Goal: Task Accomplishment & Management: Use online tool/utility

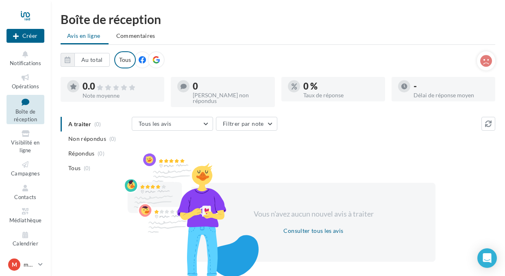
scroll to position [45, 0]
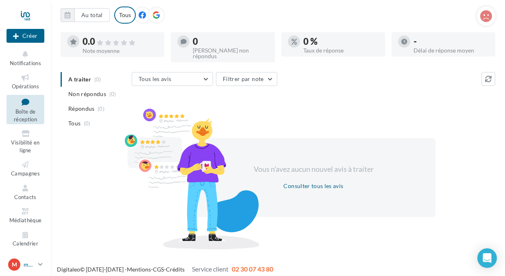
click at [41, 262] on icon at bounding box center [40, 264] width 4 height 7
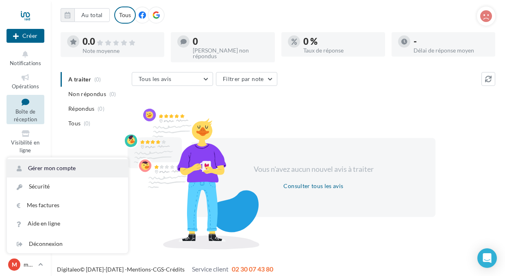
click at [68, 166] on link "Gérer mon compte" at bounding box center [67, 168] width 121 height 18
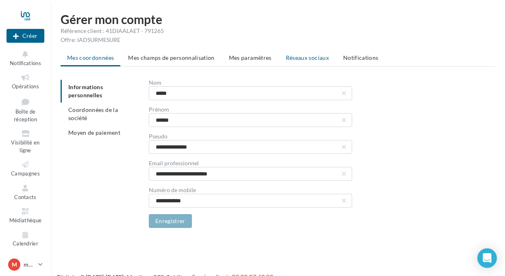
click at [302, 57] on span "Réseaux sociaux" at bounding box center [307, 57] width 43 height 7
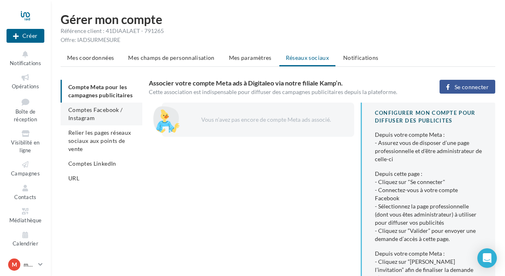
click at [77, 114] on li "Comptes Facebook / Instagram" at bounding box center [102, 114] width 82 height 23
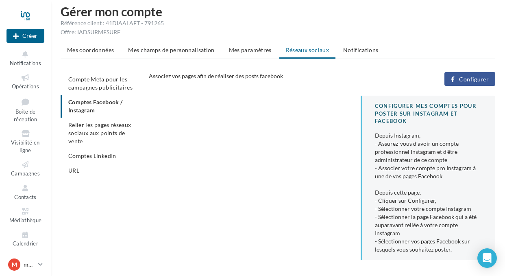
scroll to position [33, 0]
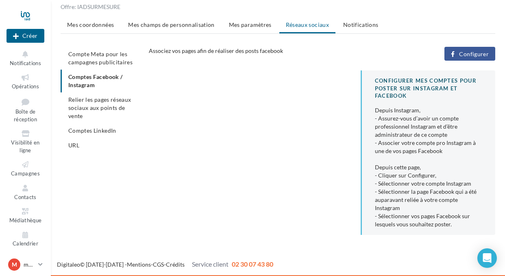
click at [79, 78] on ul "Compte Meta pour les campagnes publicitaires Comptes Facebook / Instagram Relie…" at bounding box center [102, 100] width 82 height 106
click at [462, 46] on div "Mes coordonnées Mes champs de personnalisation Mes paramètres Réseaux sociaux N…" at bounding box center [278, 129] width 435 height 224
click at [464, 55] on span "Configurer" at bounding box center [474, 54] width 30 height 7
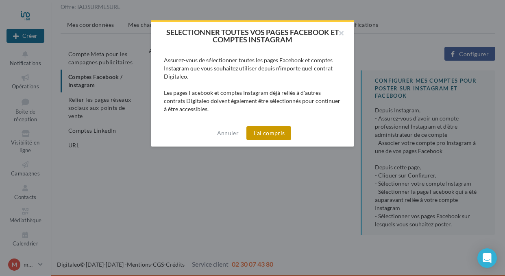
click at [260, 135] on button "J'ai compris" at bounding box center [269, 133] width 45 height 14
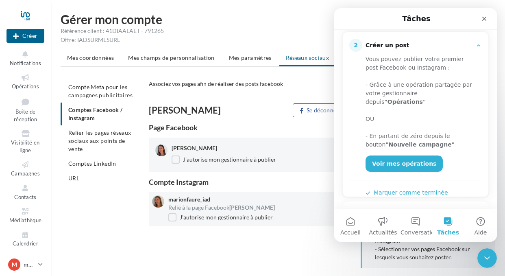
scroll to position [170, 0]
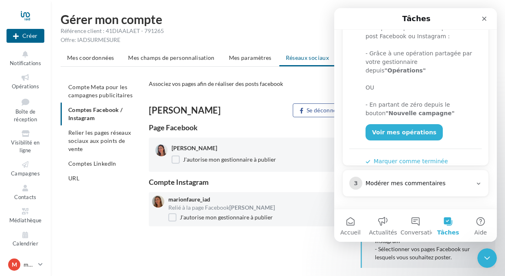
click at [115, 225] on div "Compte Meta pour les campagnes publicitaires Comptes Facebook / Instagram Relie…" at bounding box center [281, 177] width 441 height 194
click at [485, 17] on icon "Fermer" at bounding box center [484, 18] width 7 height 7
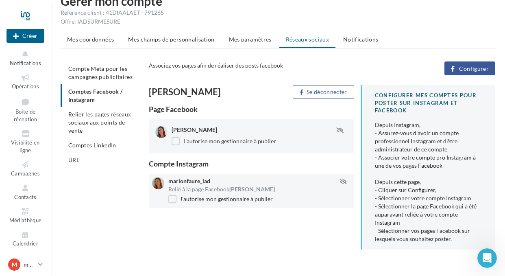
scroll to position [33, 0]
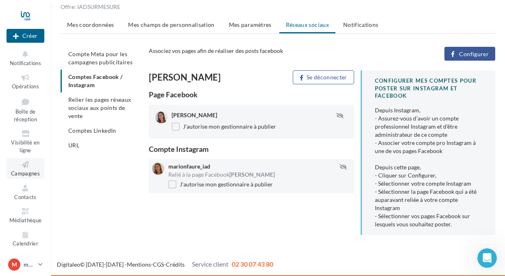
click at [31, 174] on span "Campagnes" at bounding box center [25, 173] width 29 height 7
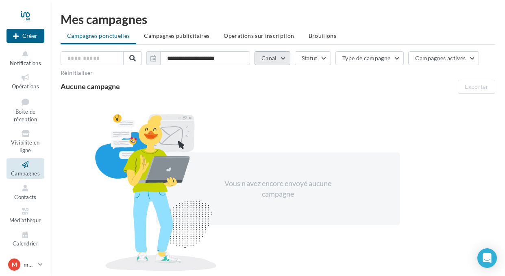
click at [281, 56] on button "Canal" at bounding box center [273, 58] width 36 height 14
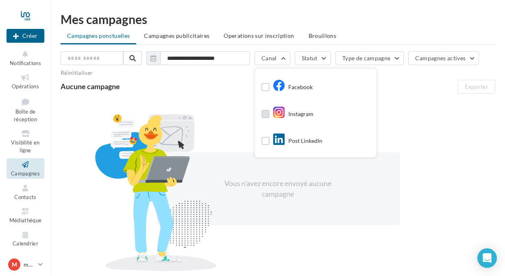
click at [263, 114] on label at bounding box center [266, 114] width 8 height 8
click at [263, 87] on label at bounding box center [266, 87] width 8 height 8
click at [332, 59] on button "Statut" at bounding box center [320, 58] width 36 height 14
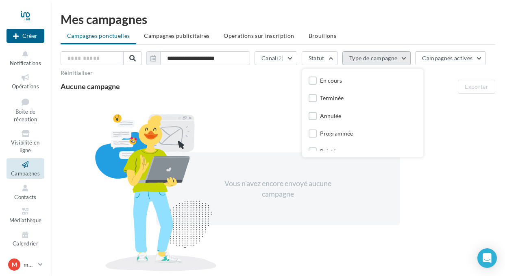
click at [399, 60] on button "Type de campagne" at bounding box center [377, 58] width 69 height 14
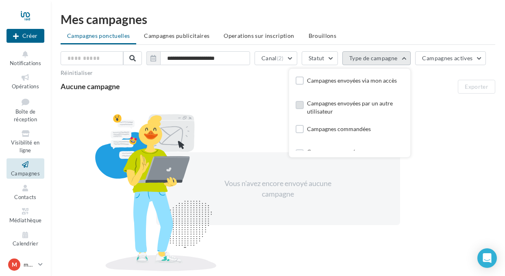
scroll to position [16, 0]
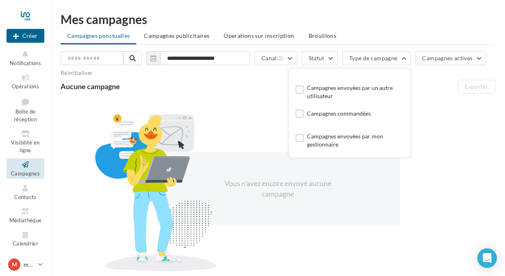
click at [433, 50] on div "**********" at bounding box center [278, 145] width 435 height 264
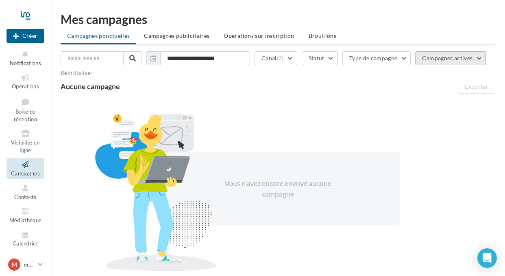
click at [428, 59] on span "Campagnes actives" at bounding box center [447, 58] width 50 height 7
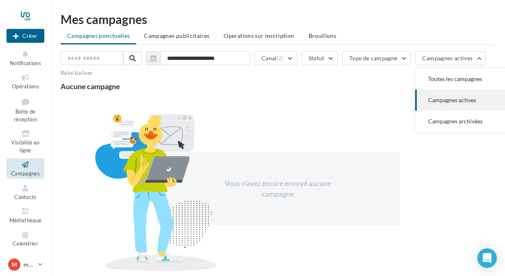
click at [346, 132] on div "Vous n'avez encore envoyé aucune campagne" at bounding box center [278, 188] width 435 height 177
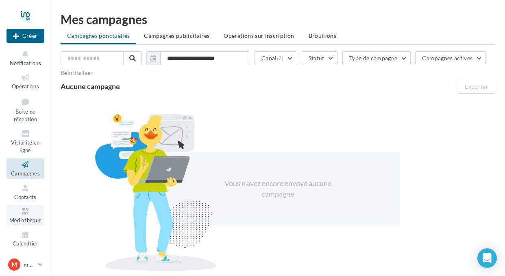
scroll to position [1, 0]
click at [29, 85] on span "Opérations" at bounding box center [25, 85] width 27 height 7
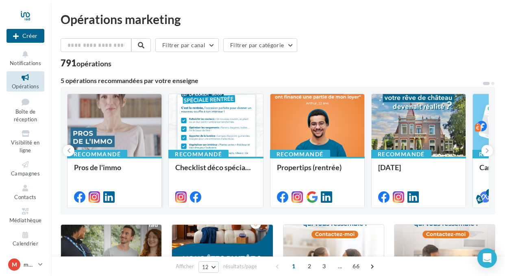
click at [123, 125] on div at bounding box center [115, 125] width 94 height 63
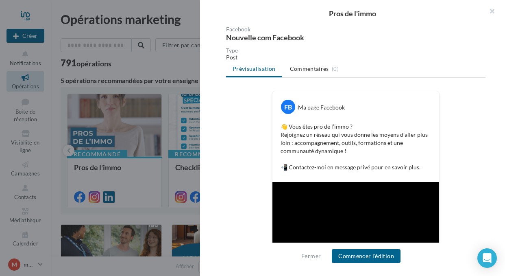
scroll to position [80, 0]
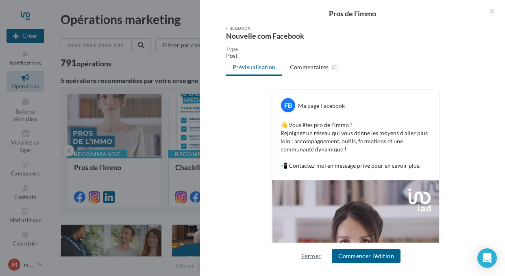
click at [315, 256] on button "Fermer" at bounding box center [311, 256] width 26 height 10
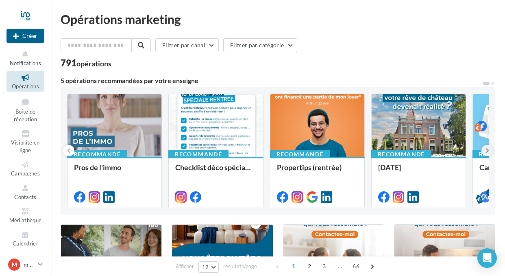
click at [487, 151] on icon at bounding box center [488, 150] width 4 height 8
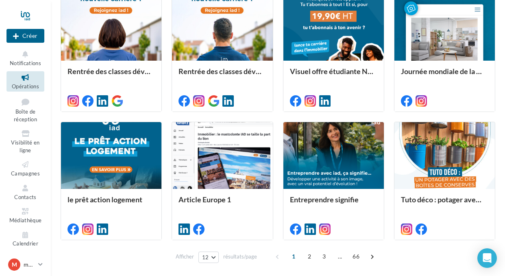
scroll to position [391, 0]
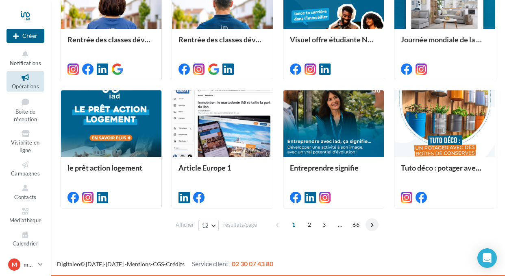
click at [374, 225] on span at bounding box center [372, 224] width 13 height 13
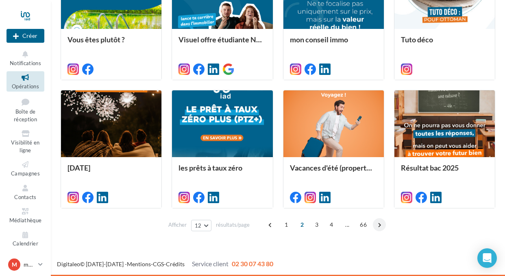
click at [380, 225] on span at bounding box center [379, 224] width 13 height 13
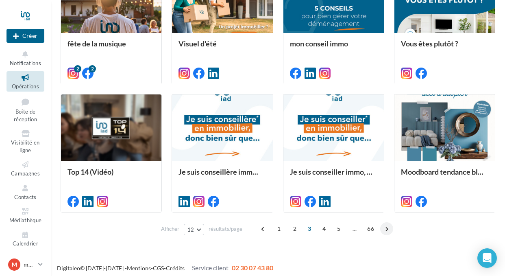
scroll to position [389, 0]
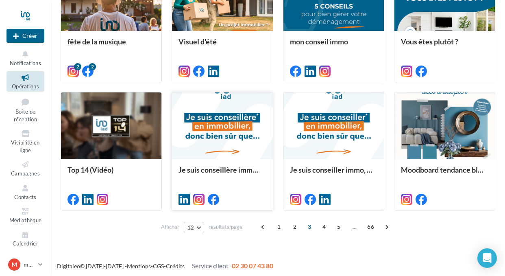
click at [222, 142] on div at bounding box center [222, 126] width 101 height 68
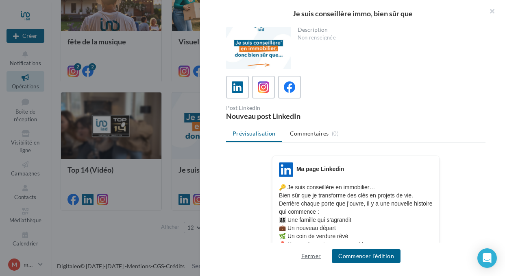
click at [312, 258] on button "Fermer" at bounding box center [311, 256] width 26 height 10
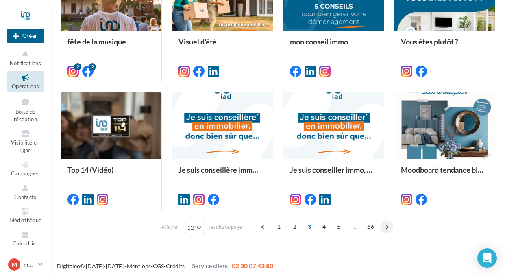
click at [387, 226] on span at bounding box center [386, 226] width 13 height 13
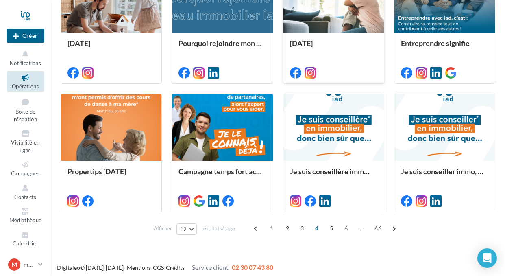
scroll to position [391, 0]
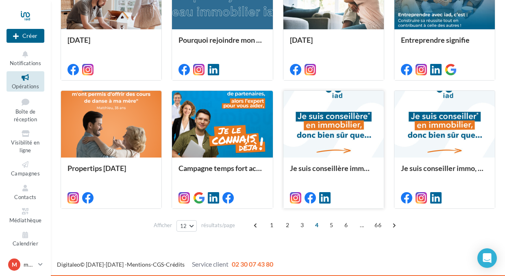
click at [337, 122] on div at bounding box center [334, 125] width 101 height 68
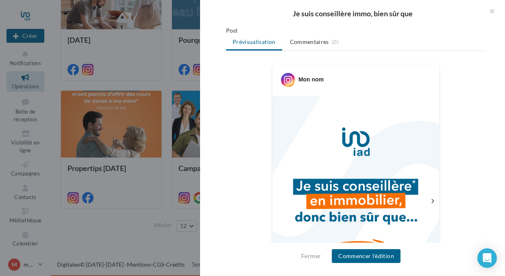
scroll to position [107, 0]
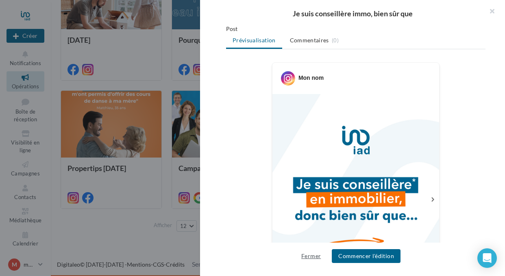
click at [310, 257] on button "Fermer" at bounding box center [311, 256] width 26 height 10
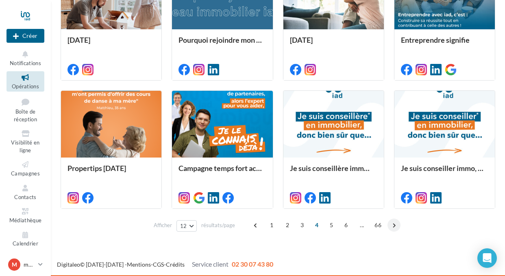
click at [397, 226] on span at bounding box center [394, 224] width 13 height 13
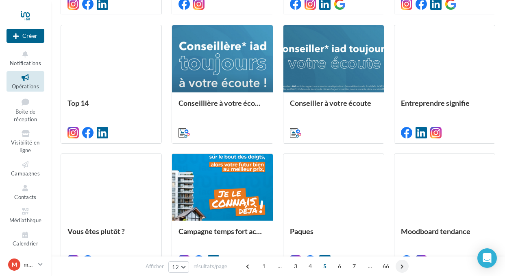
scroll to position [391, 0]
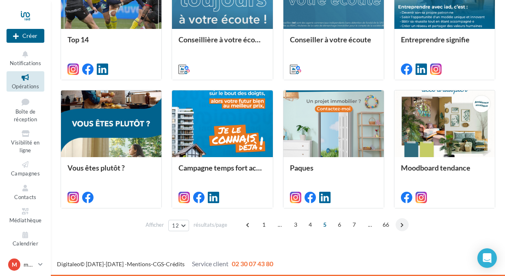
click at [398, 225] on span at bounding box center [402, 224] width 13 height 13
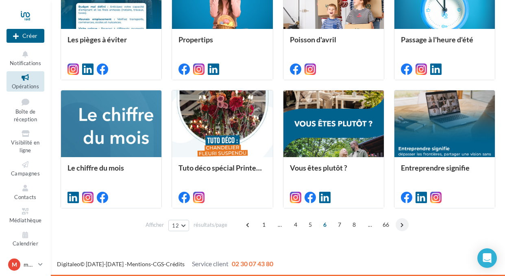
click at [401, 226] on span at bounding box center [402, 224] width 13 height 13
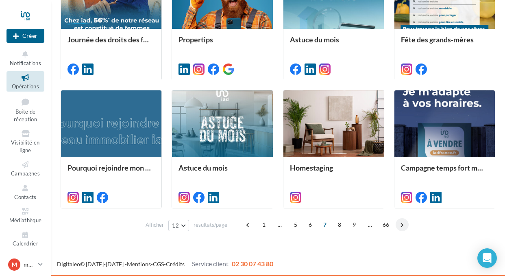
click at [402, 223] on span at bounding box center [402, 224] width 13 height 13
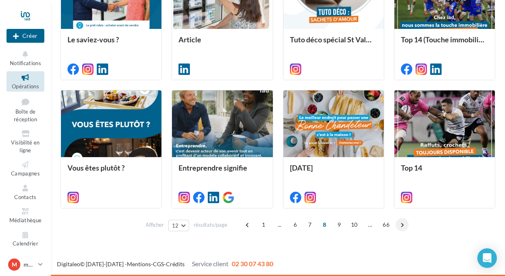
click at [402, 223] on span at bounding box center [402, 224] width 13 height 13
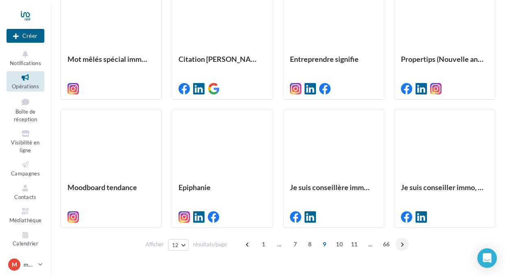
scroll to position [373, 0]
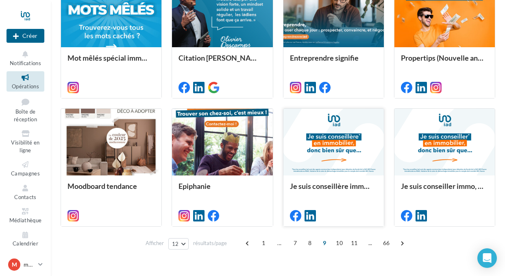
click at [333, 147] on div at bounding box center [334, 143] width 101 height 68
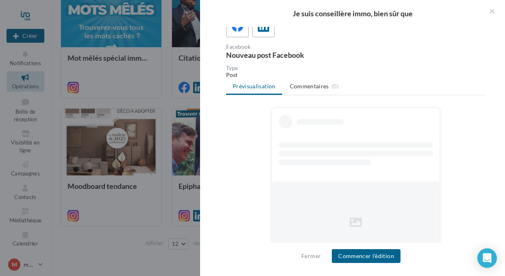
scroll to position [81, 0]
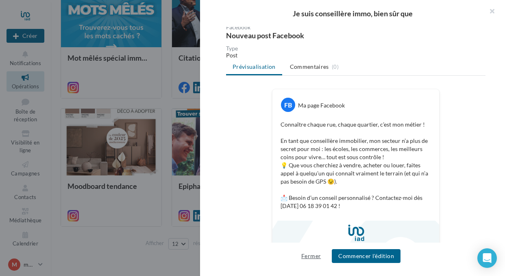
click at [315, 255] on button "Fermer" at bounding box center [311, 256] width 26 height 10
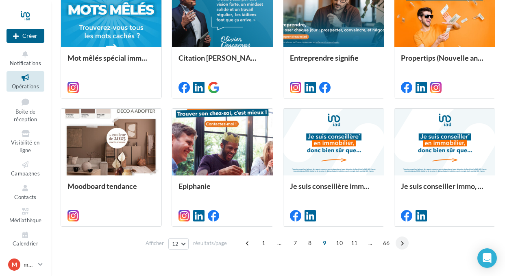
click at [401, 245] on span at bounding box center [402, 242] width 13 height 13
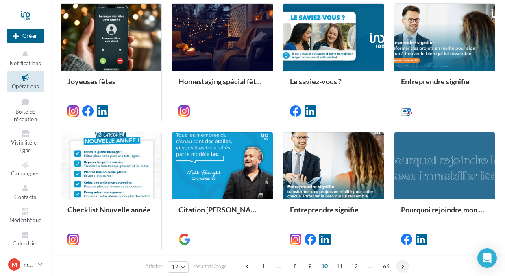
scroll to position [352, 0]
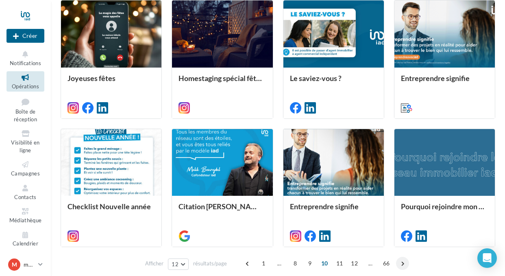
click at [402, 263] on span at bounding box center [402, 263] width 13 height 13
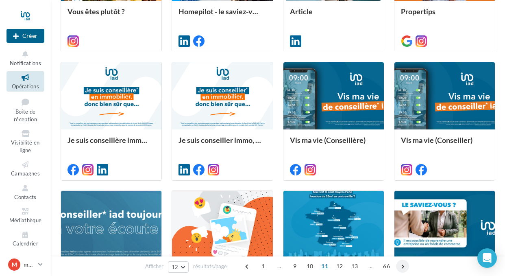
scroll to position [334, 0]
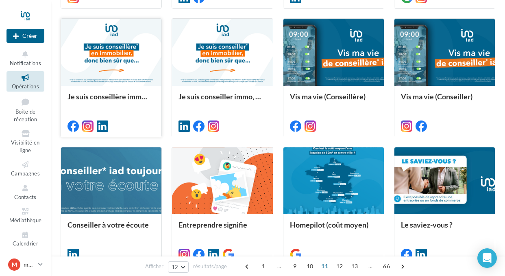
click at [118, 58] on div at bounding box center [111, 53] width 101 height 68
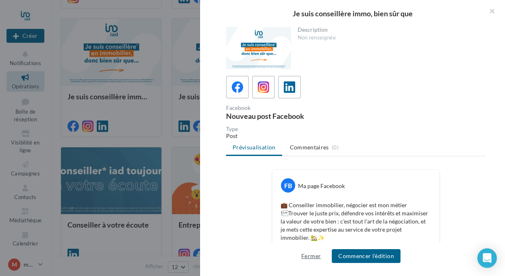
click at [312, 256] on button "Fermer" at bounding box center [311, 256] width 26 height 10
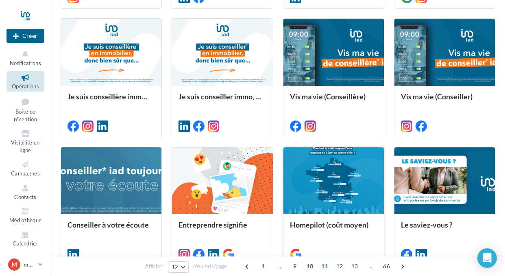
scroll to position [391, 0]
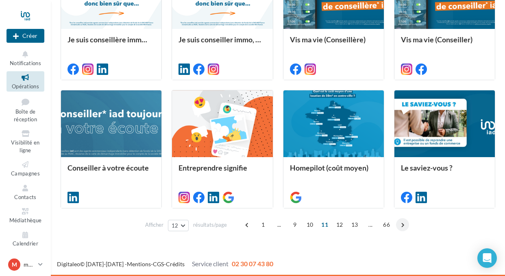
click at [402, 226] on span at bounding box center [402, 224] width 13 height 13
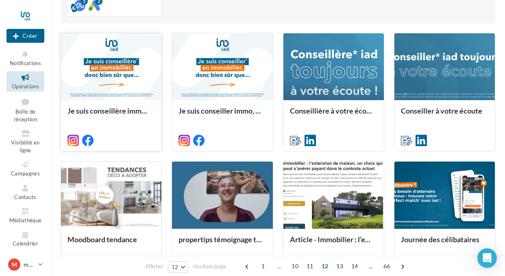
click at [140, 76] on div at bounding box center [111, 67] width 101 height 68
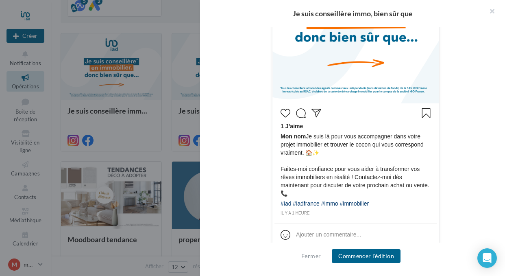
scroll to position [274, 0]
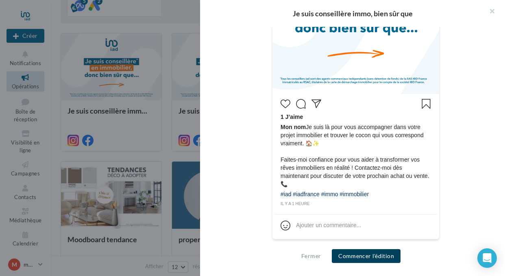
click at [366, 257] on button "Commencer l'édition" at bounding box center [366, 256] width 69 height 14
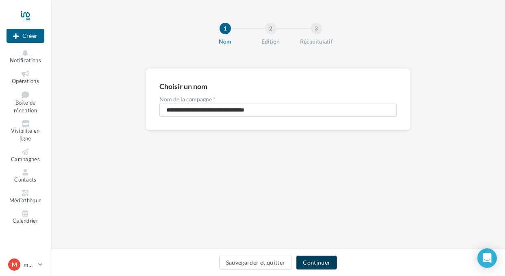
click at [326, 263] on button "Continuer" at bounding box center [317, 263] width 40 height 14
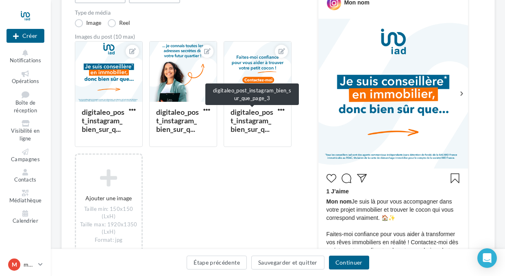
scroll to position [116, 0]
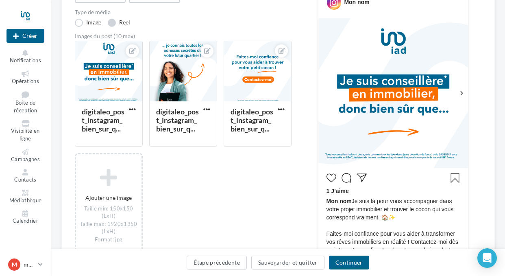
click at [112, 23] on label "Reel" at bounding box center [119, 23] width 22 height 8
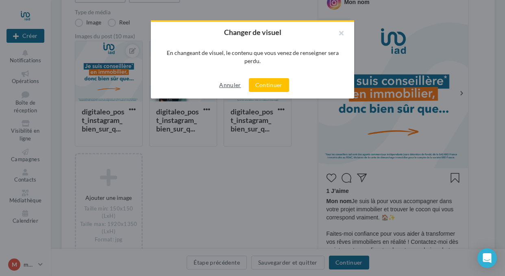
click at [223, 85] on button "Annuler" at bounding box center [230, 85] width 28 height 10
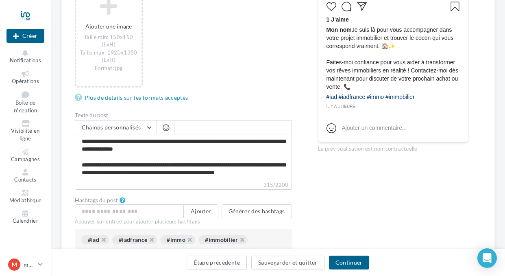
scroll to position [284, 0]
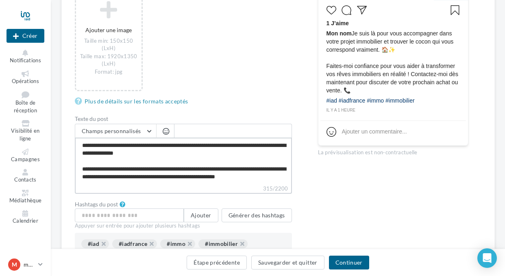
click at [104, 146] on textarea "**********" at bounding box center [183, 161] width 217 height 47
type textarea "**********"
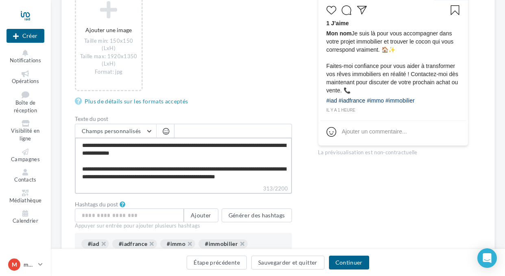
type textarea "**********"
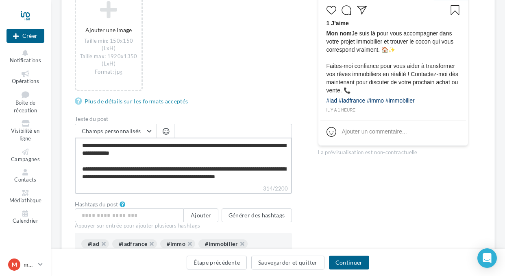
type textarea "**********"
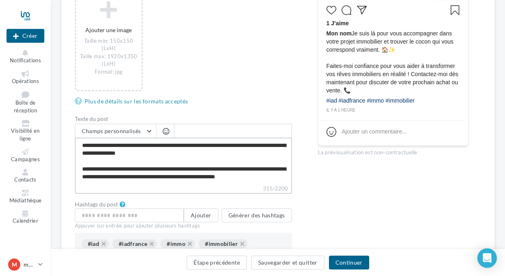
type textarea "**********"
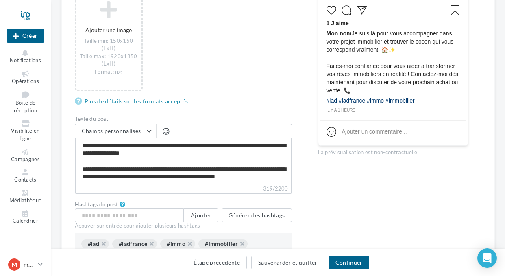
type textarea "**********"
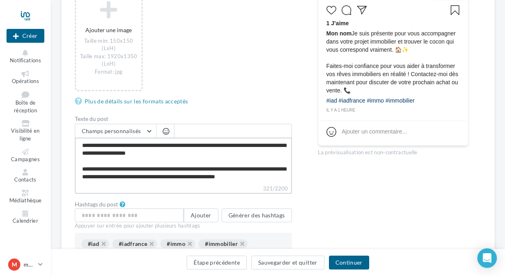
scroll to position [7, 0]
click at [102, 168] on textarea "**********" at bounding box center [183, 161] width 217 height 47
type textarea "**********"
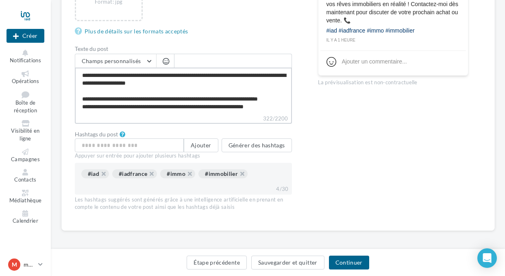
scroll to position [357, 0]
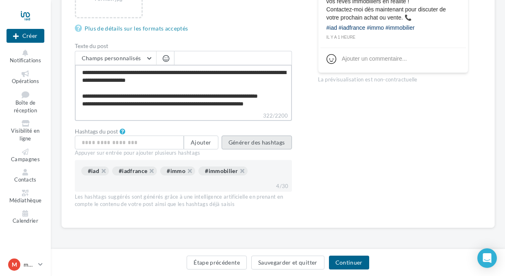
type textarea "**********"
click at [245, 144] on button "Générer des hashtags" at bounding box center [257, 142] width 70 height 14
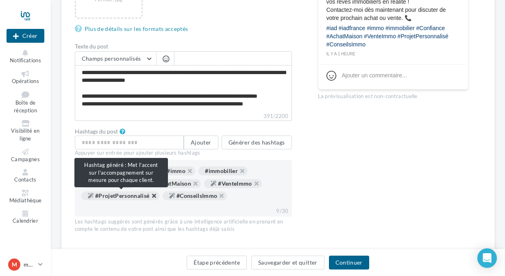
click at [150, 198] on button "button" at bounding box center [150, 198] width 0 height 0
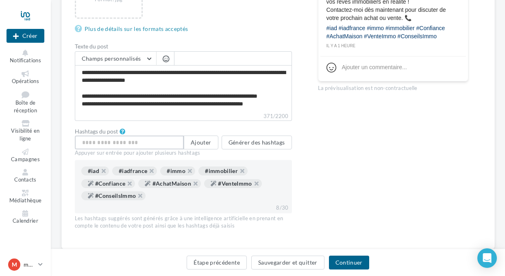
click at [123, 145] on input "text" at bounding box center [129, 142] width 109 height 14
type input "********"
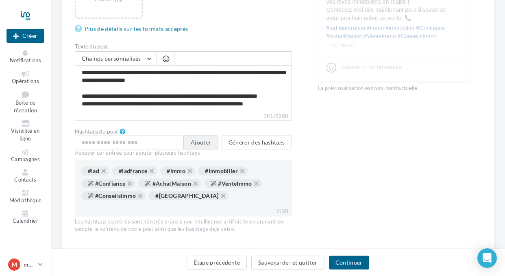
click at [209, 142] on button "Ajouter" at bounding box center [201, 142] width 34 height 14
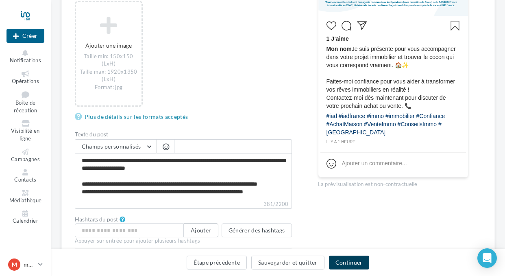
scroll to position [269, 0]
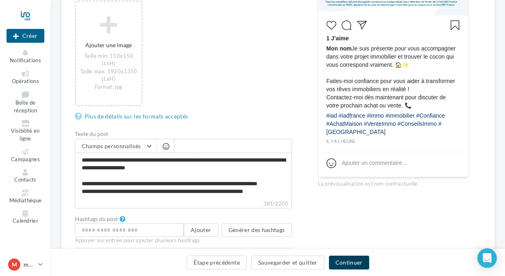
click at [350, 263] on button "Continuer" at bounding box center [349, 263] width 40 height 14
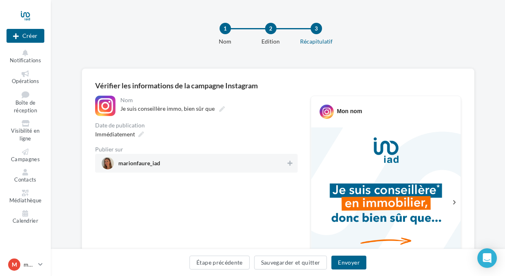
click at [195, 162] on span "marionfaure_iad" at bounding box center [194, 163] width 185 height 12
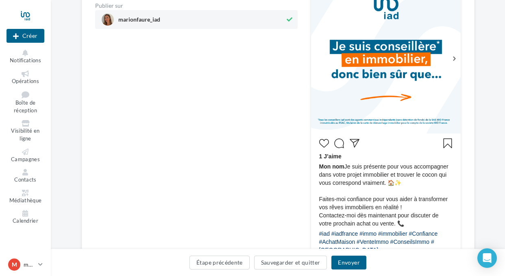
scroll to position [149, 0]
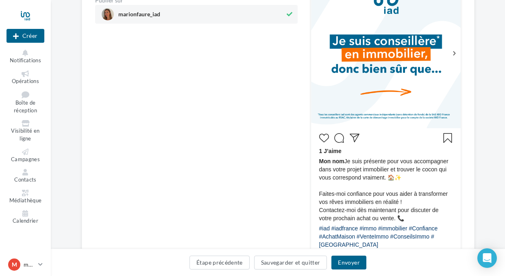
click at [425, 176] on span "Mon nom Je suis présente pour vous accompagner dans votre projet immobilier et …" at bounding box center [385, 189] width 133 height 65
click at [224, 263] on button "Étape précédente" at bounding box center [220, 263] width 60 height 14
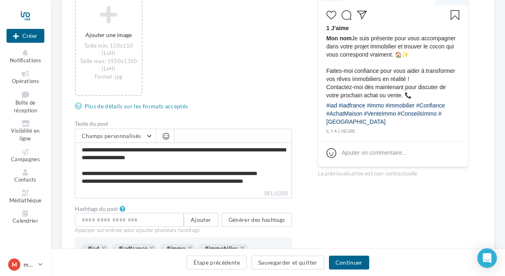
scroll to position [284, 0]
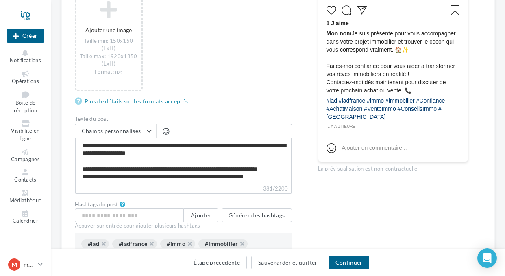
click at [161, 152] on textarea "**********" at bounding box center [183, 161] width 217 height 47
type textarea "**********"
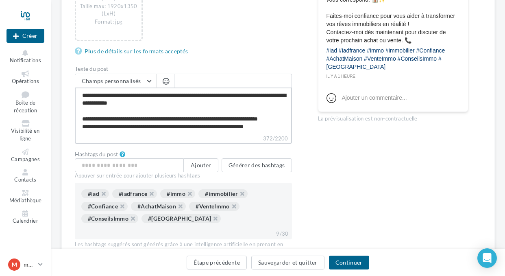
scroll to position [339, 0]
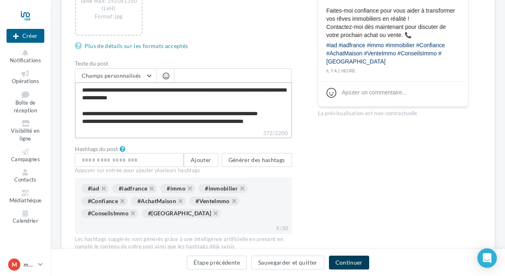
type textarea "**********"
click at [348, 262] on button "Continuer" at bounding box center [349, 263] width 40 height 14
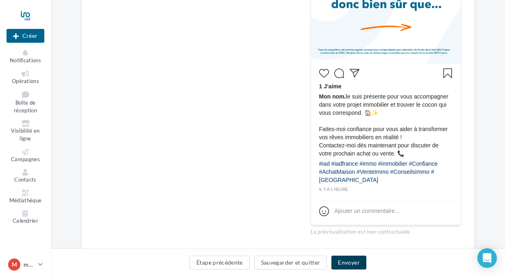
scroll to position [241, 0]
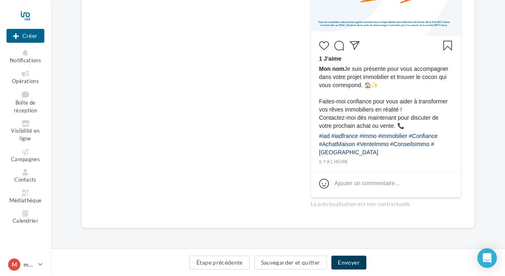
click at [354, 261] on button "Envoyer" at bounding box center [349, 263] width 35 height 14
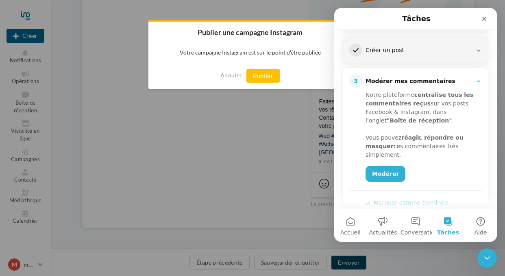
scroll to position [153, 0]
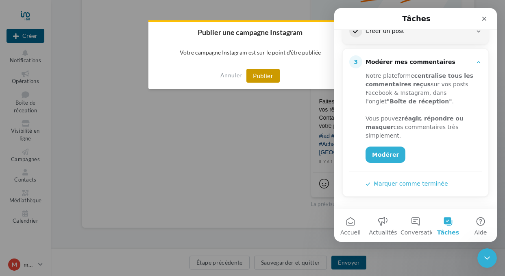
click at [268, 77] on button "Publier" at bounding box center [263, 76] width 33 height 14
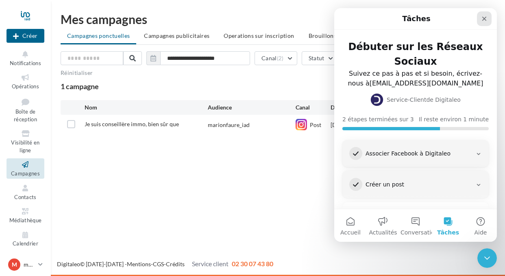
click at [484, 19] on icon "Fermer" at bounding box center [485, 19] width 4 height 4
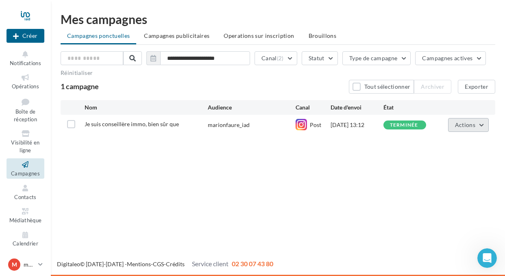
click at [463, 123] on span "Actions" at bounding box center [465, 124] width 20 height 7
click at [69, 126] on label at bounding box center [71, 124] width 8 height 8
click at [69, 126] on icon at bounding box center [71, 124] width 6 height 6
